Goal: Register for event/course

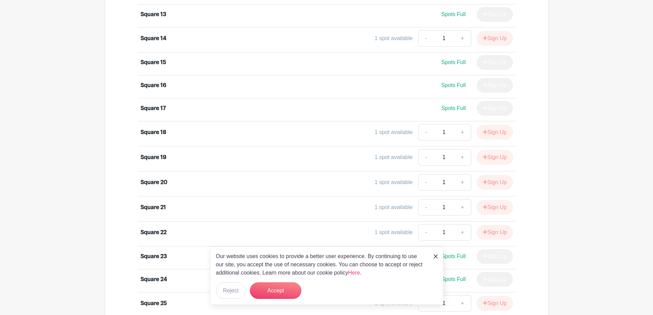
scroll to position [720, 0]
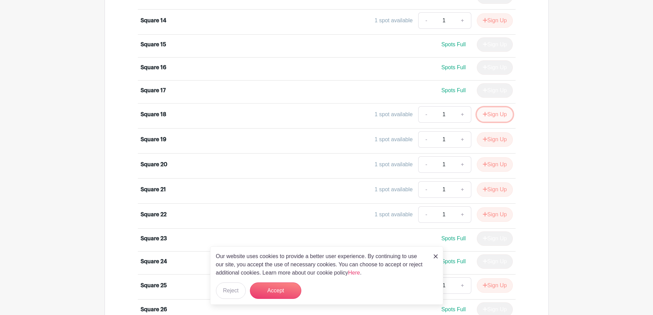
click at [490, 110] on button "Sign Up" at bounding box center [495, 114] width 36 height 14
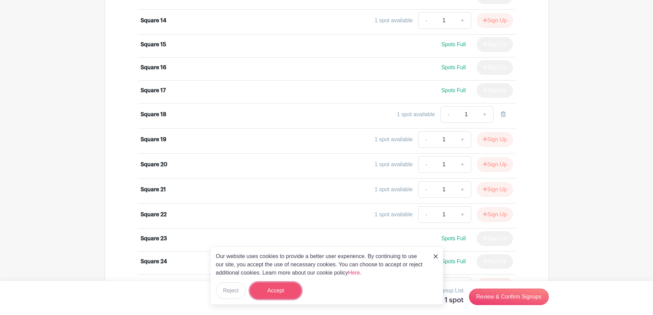
click at [280, 286] on button "Accept" at bounding box center [275, 290] width 51 height 16
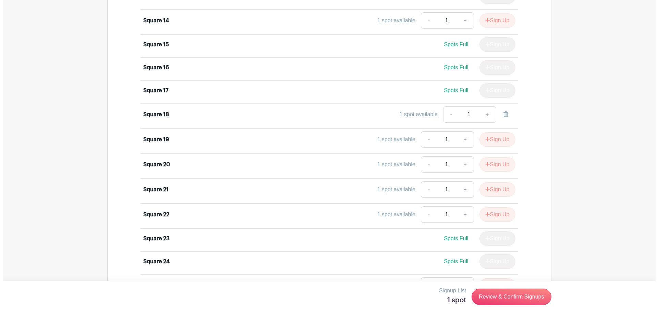
scroll to position [823, 0]
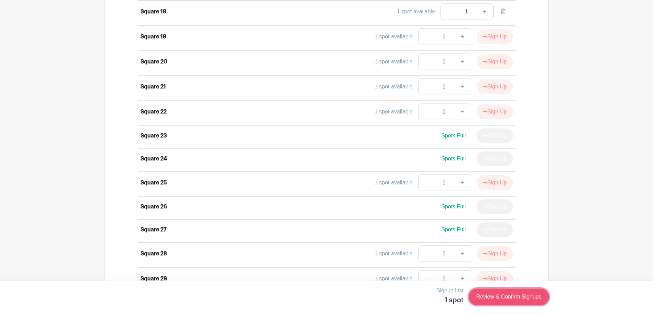
click at [482, 299] on link "Review & Confirm Signups" at bounding box center [509, 297] width 80 height 16
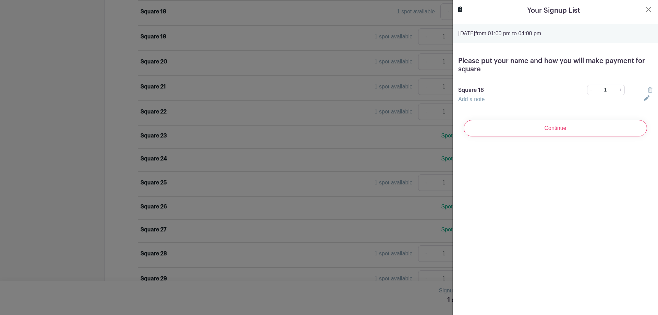
click at [475, 99] on link "Add a note" at bounding box center [471, 99] width 26 height 6
click at [476, 100] on input "text" at bounding box center [547, 103] width 178 height 16
click at [462, 103] on input "I will Venmo." at bounding box center [547, 103] width 178 height 16
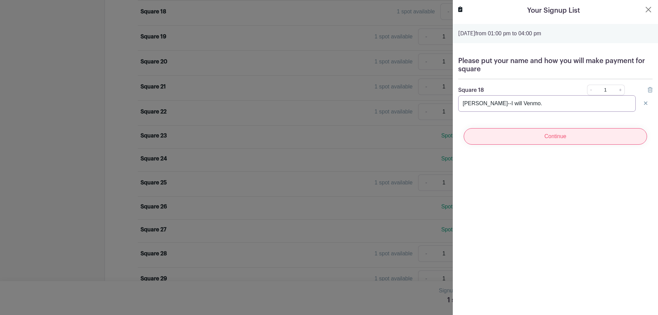
type input "[PERSON_NAME]--I will Venmo."
click at [545, 143] on input "Continue" at bounding box center [555, 136] width 183 height 16
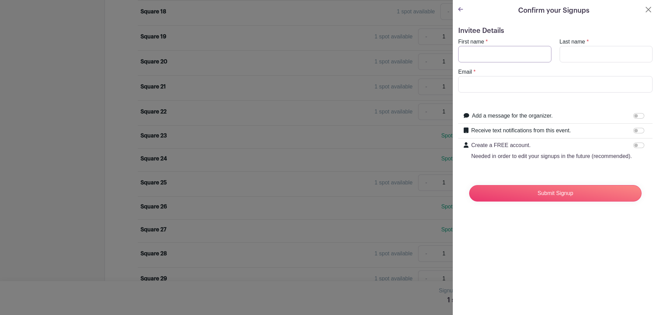
click at [478, 51] on input "First name" at bounding box center [504, 54] width 93 height 16
type input "[PERSON_NAME]"
type input "[PERSON_NAME][EMAIL_ADDRESS][DOMAIN_NAME]"
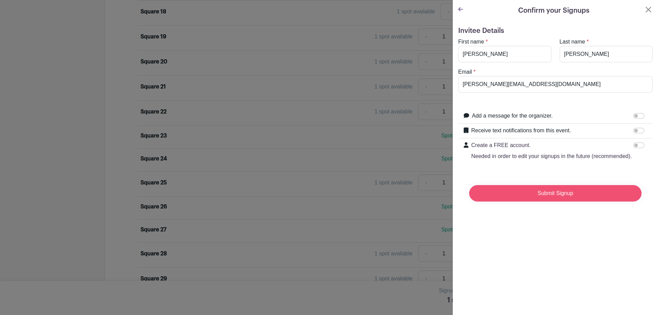
click at [537, 202] on input "Submit Signup" at bounding box center [555, 193] width 172 height 16
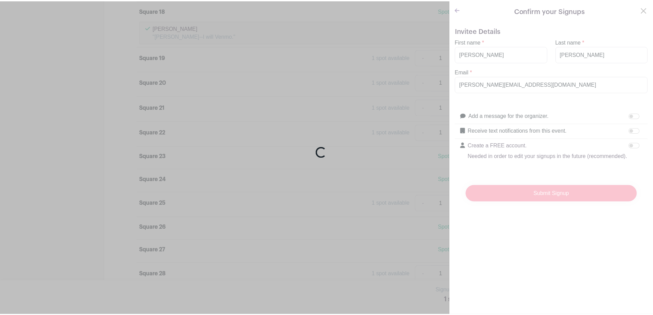
scroll to position [822, 0]
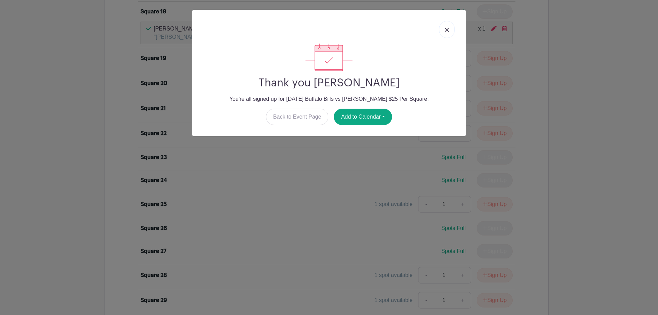
click at [448, 27] on link at bounding box center [447, 29] width 16 height 17
